Goal: Task Accomplishment & Management: Manage account settings

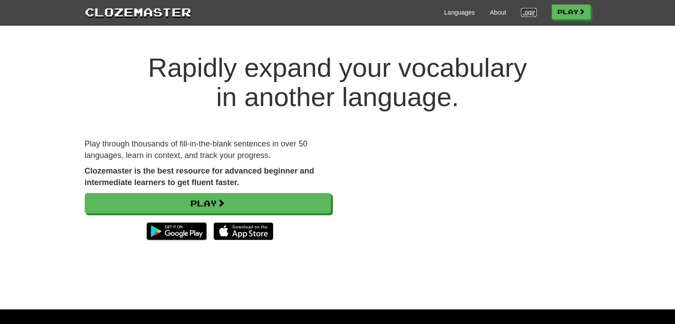
click at [523, 12] on link "Login" at bounding box center [528, 12] width 15 height 9
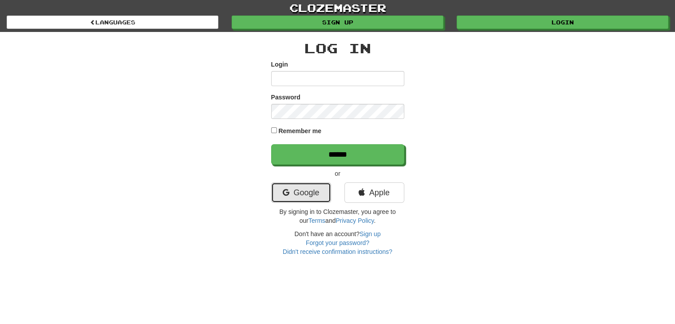
click at [310, 200] on link "Google" at bounding box center [301, 193] width 60 height 20
